Goal: Information Seeking & Learning: Learn about a topic

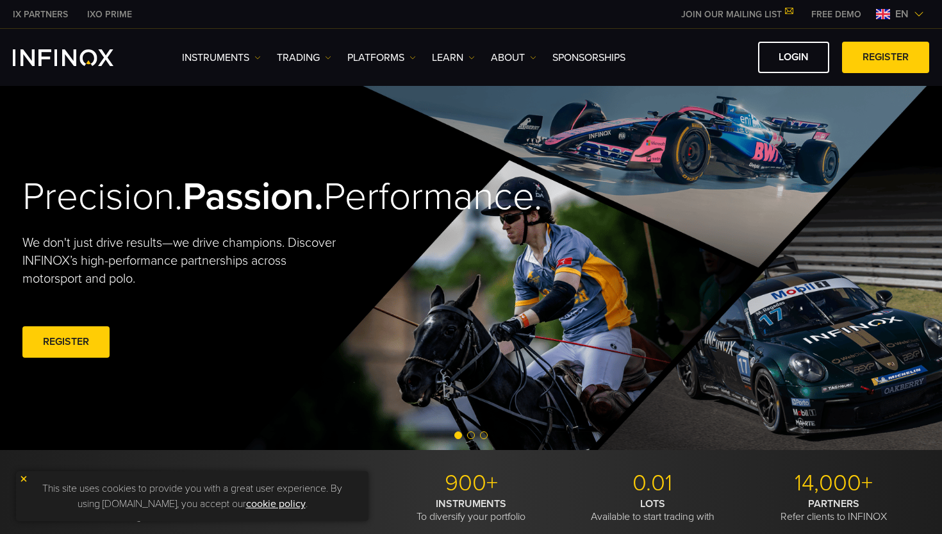
click at [333, 60] on ul "Instruments Instruments Product Information TRADING Accounts DEMO" at bounding box center [403, 57] width 443 height 15
click at [329, 60] on img at bounding box center [328, 57] width 6 height 6
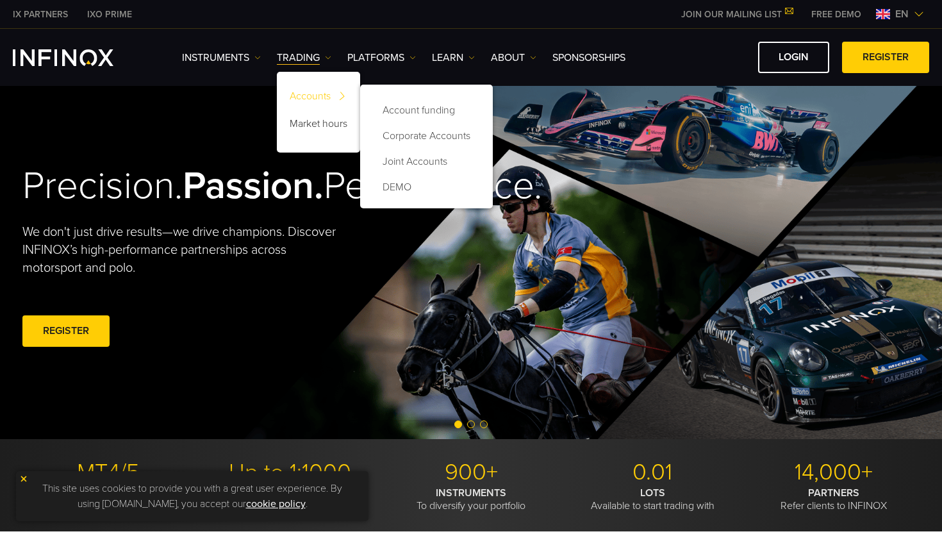
scroll to position [13, 0]
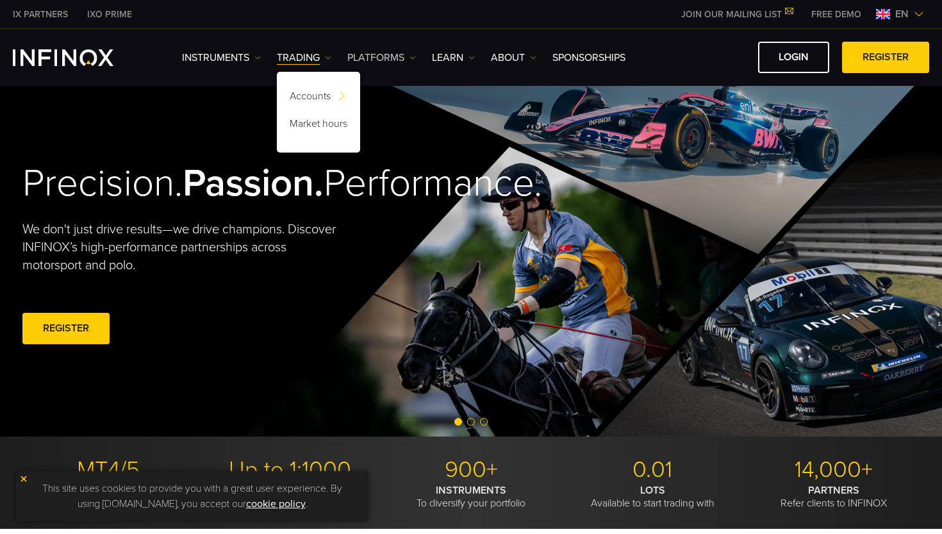
click at [395, 59] on link "PLATFORMS" at bounding box center [381, 57] width 69 height 15
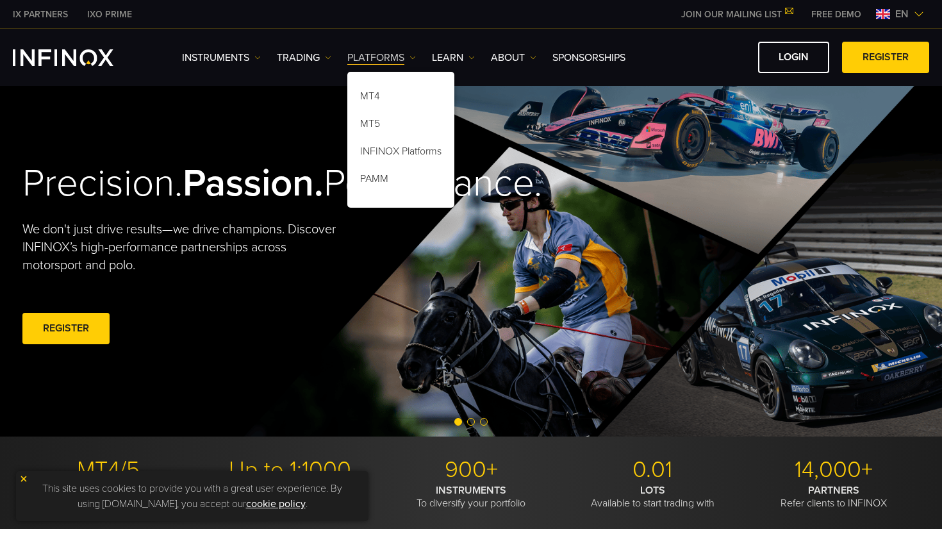
scroll to position [0, 0]
click at [395, 60] on link "PLATFORMS" at bounding box center [381, 57] width 69 height 15
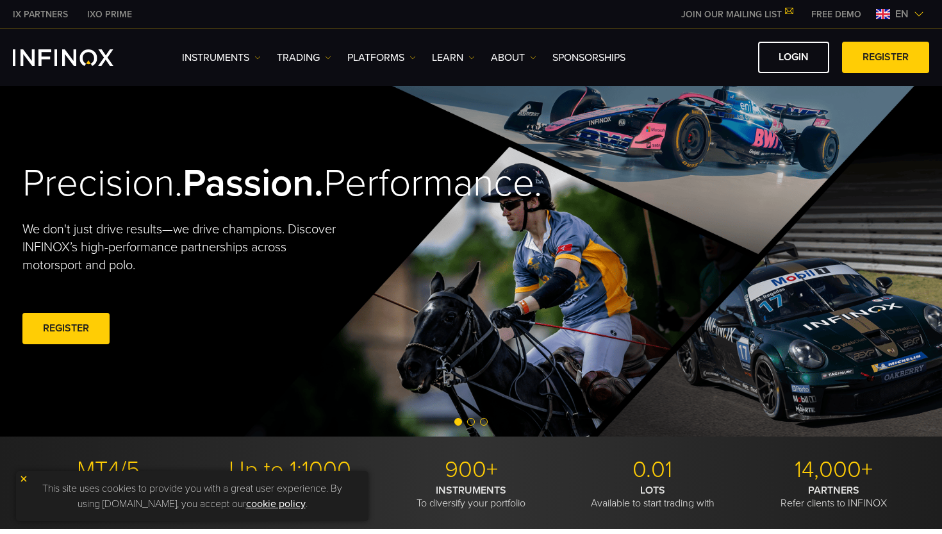
click at [242, 68] on div "Instruments Instruments Product Information TRADING Accounts" at bounding box center [555, 57] width 747 height 31
click at [243, 62] on link "Instruments" at bounding box center [221, 57] width 79 height 15
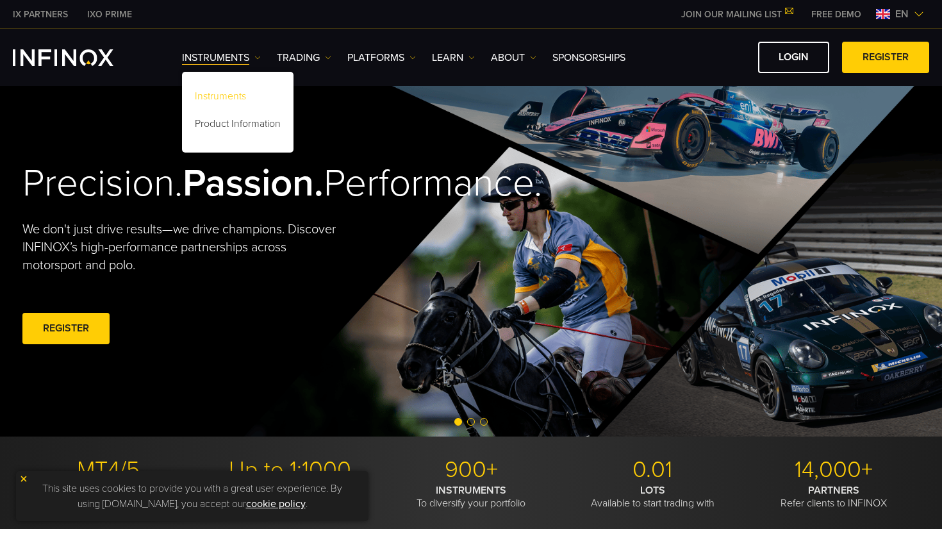
click at [238, 101] on link "Instruments" at bounding box center [237, 99] width 111 height 28
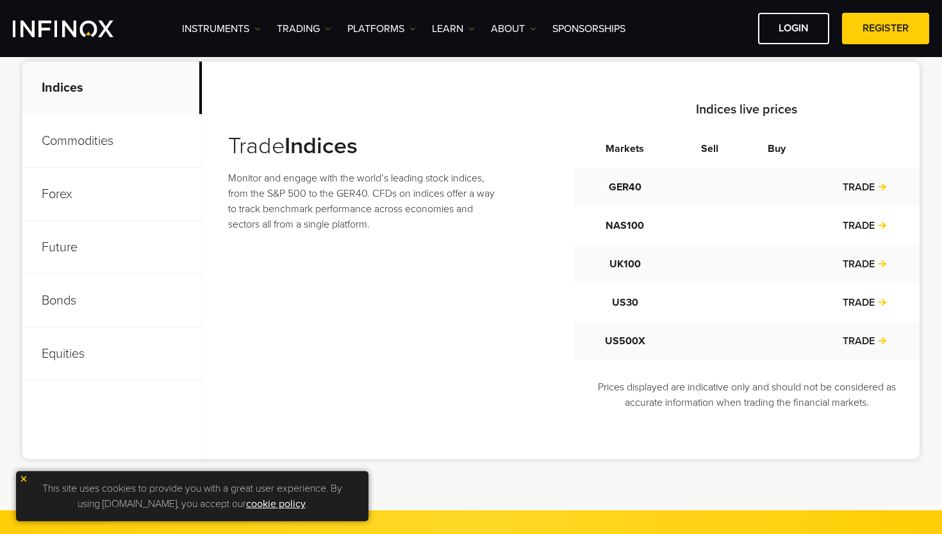
scroll to position [496, 0]
click at [79, 254] on p "Future" at bounding box center [111, 246] width 179 height 53
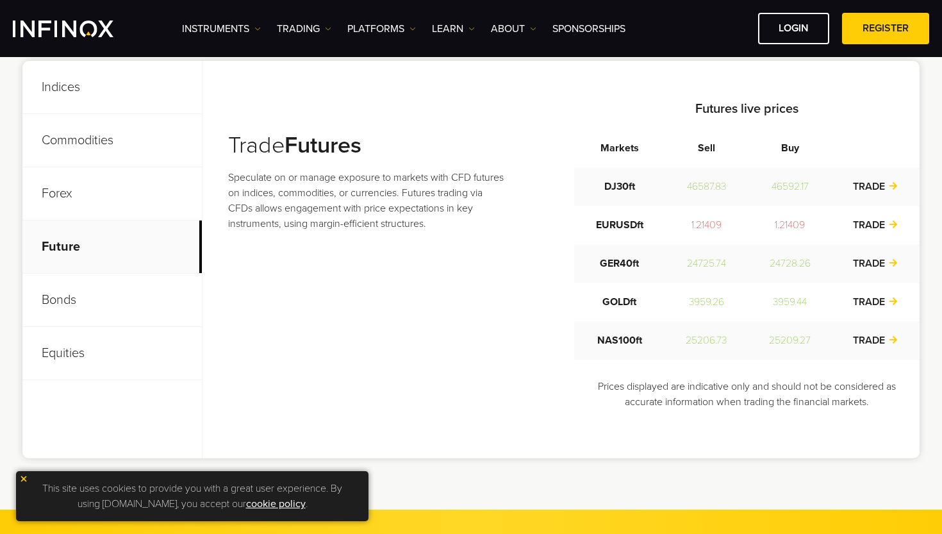
scroll to position [0, 0]
click at [59, 246] on p "Future" at bounding box center [111, 246] width 179 height 53
click at [692, 317] on td "3959.51" at bounding box center [706, 302] width 84 height 38
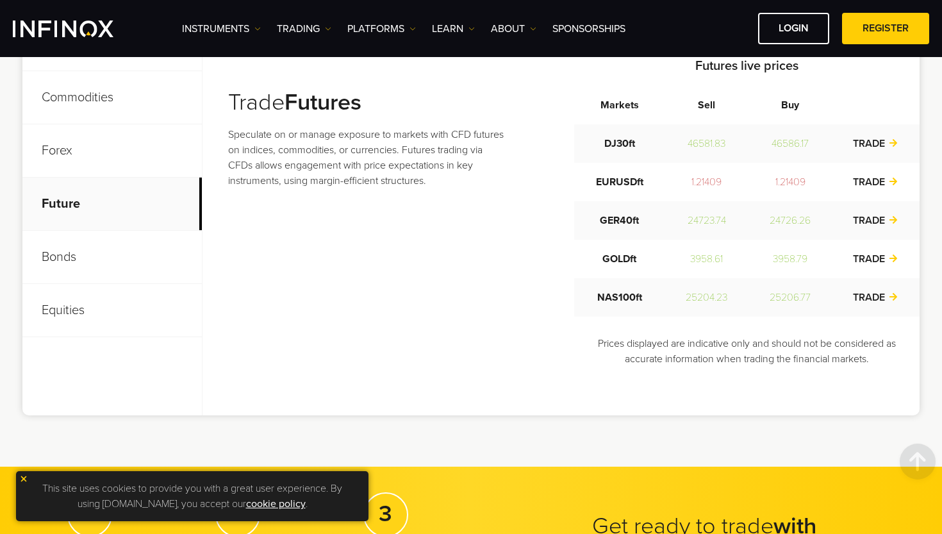
scroll to position [541, 0]
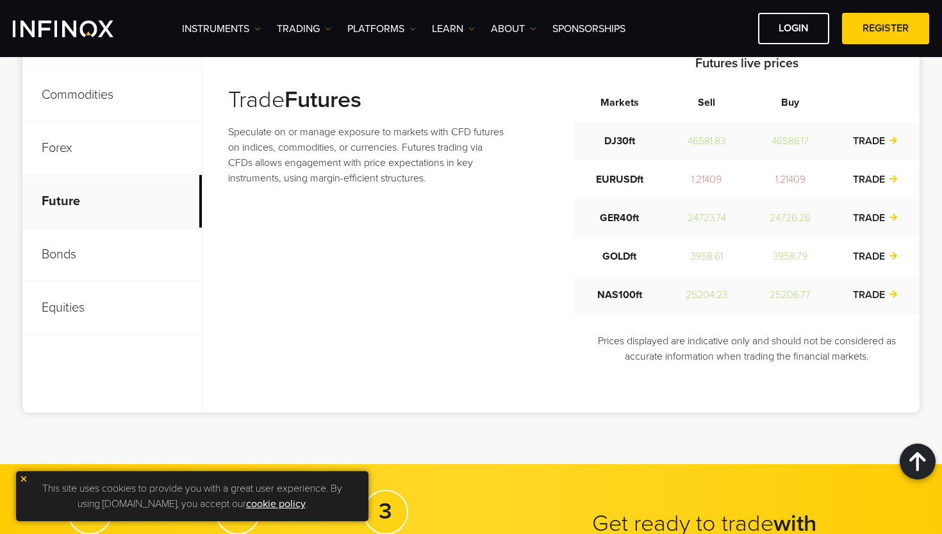
click at [725, 283] on td "25204.23" at bounding box center [707, 295] width 84 height 38
click at [714, 296] on td "25204.03" at bounding box center [706, 295] width 84 height 38
click at [633, 301] on td "NAS100ft" at bounding box center [619, 295] width 90 height 38
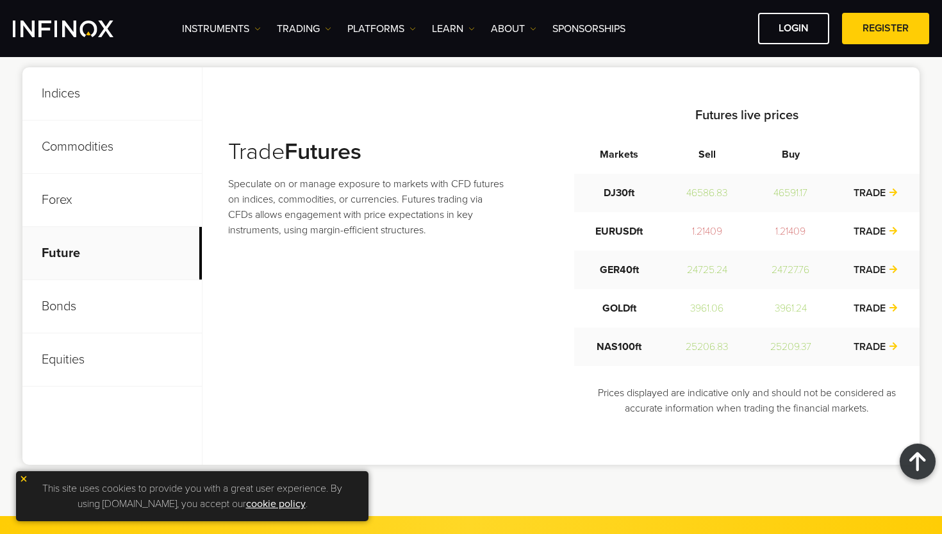
scroll to position [473, 0]
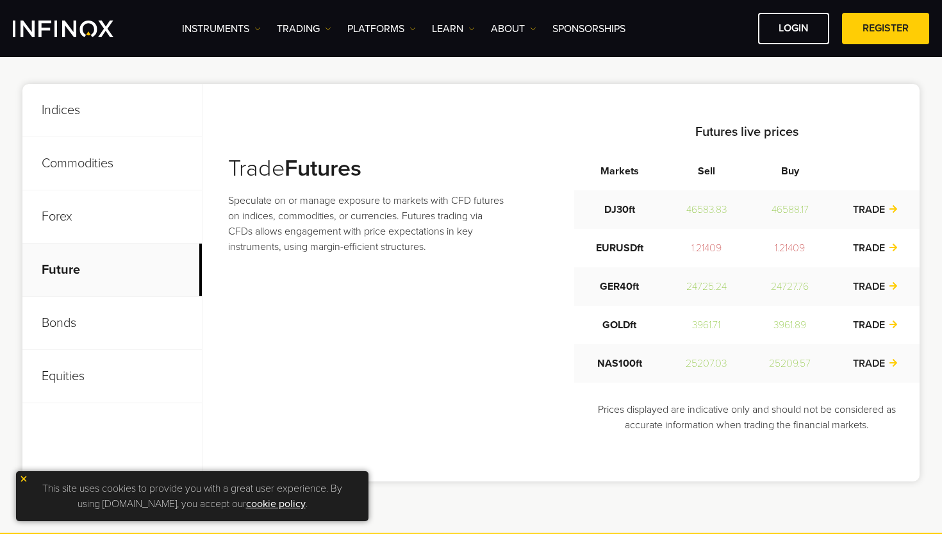
click at [465, 300] on div "Trade Futures Speculate on or manage exposure to markets with CFD futures on in…" at bounding box center [573, 282] width 691 height 320
